Goal: Task Accomplishment & Management: Use online tool/utility

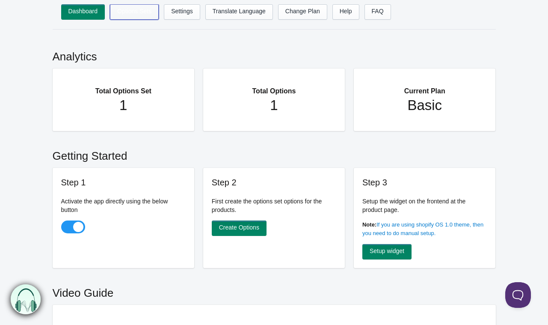
click at [135, 18] on link "Options Sets" at bounding box center [134, 11] width 49 height 15
click at [175, 14] on link "Settings" at bounding box center [182, 11] width 36 height 15
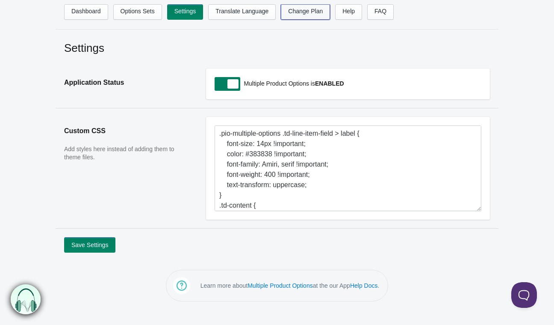
click at [299, 15] on link "Change Plan" at bounding box center [305, 11] width 49 height 15
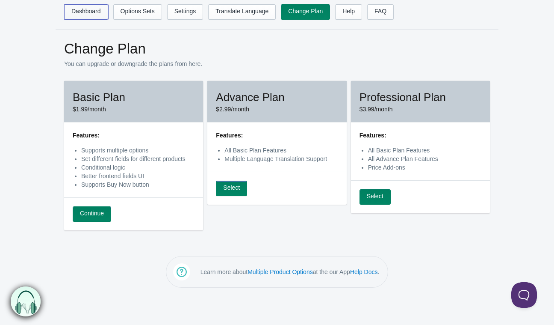
click at [76, 11] on link "Dashboard" at bounding box center [86, 11] width 44 height 15
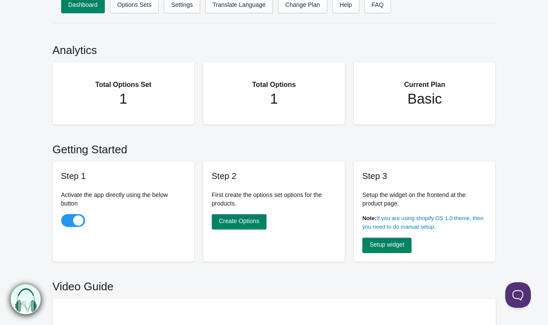
scroll to position [3, 0]
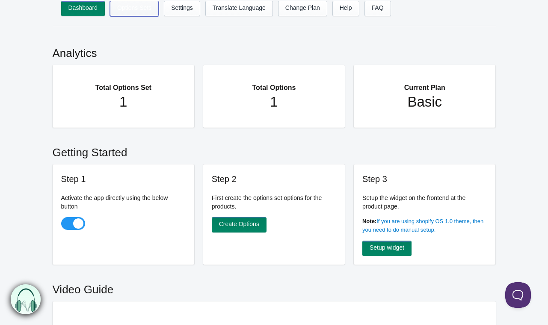
click at [124, 8] on link "Options Sets" at bounding box center [134, 8] width 49 height 15
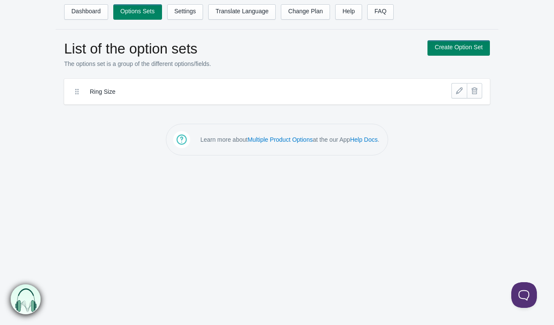
click at [79, 91] on icon at bounding box center [77, 91] width 9 height 9
click at [95, 90] on label "Ring Size" at bounding box center [246, 91] width 312 height 9
click at [458, 90] on link at bounding box center [458, 90] width 15 height 15
